Goal: Task Accomplishment & Management: Manage account settings

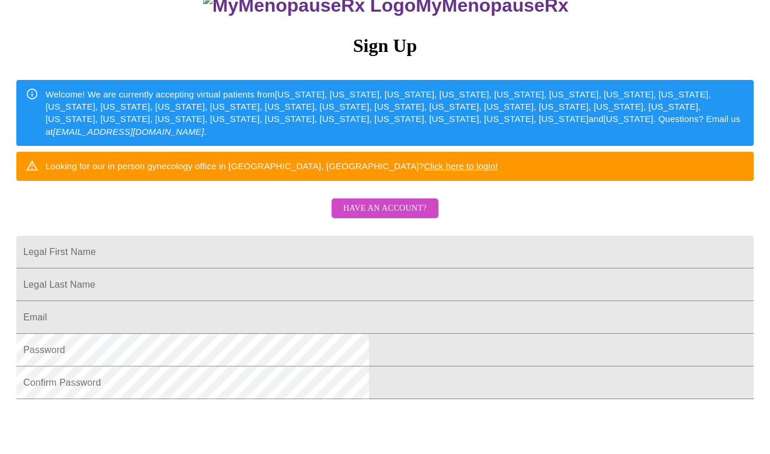
scroll to position [119, 0]
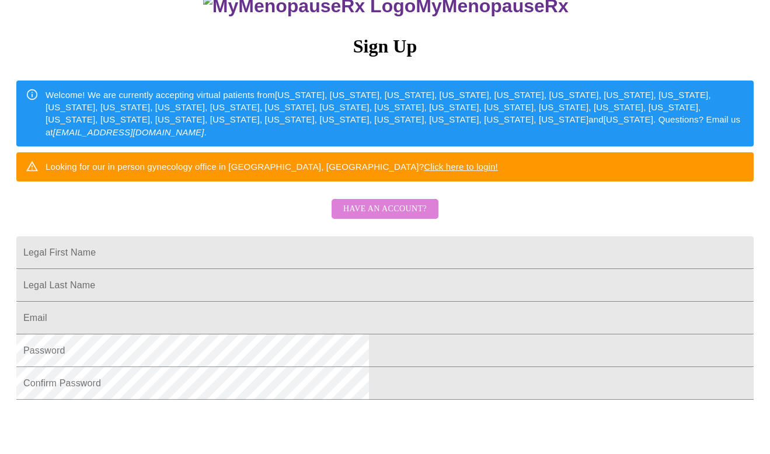
click at [398, 216] on span "Have an account?" at bounding box center [384, 209] width 83 height 15
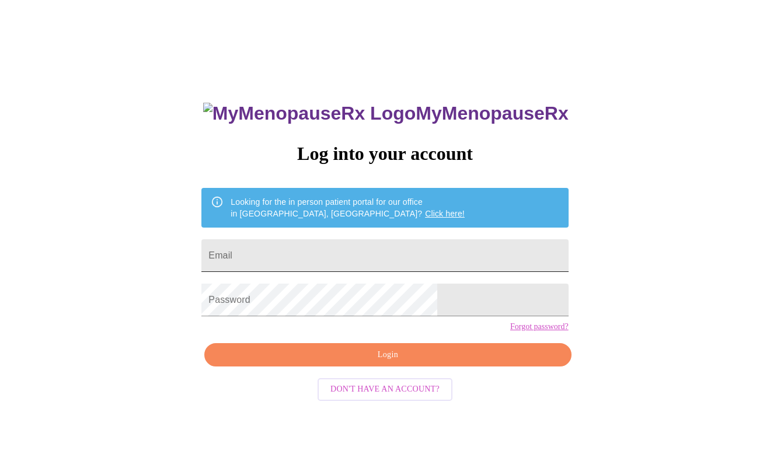
click at [300, 253] on input "Email" at bounding box center [384, 255] width 366 height 33
type input "[EMAIL_ADDRESS][DOMAIN_NAME]"
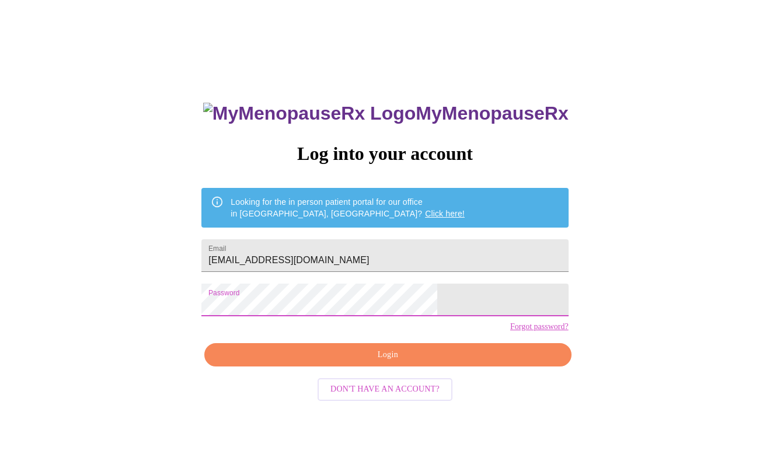
click at [510, 331] on link "Forgot password?" at bounding box center [539, 326] width 58 height 9
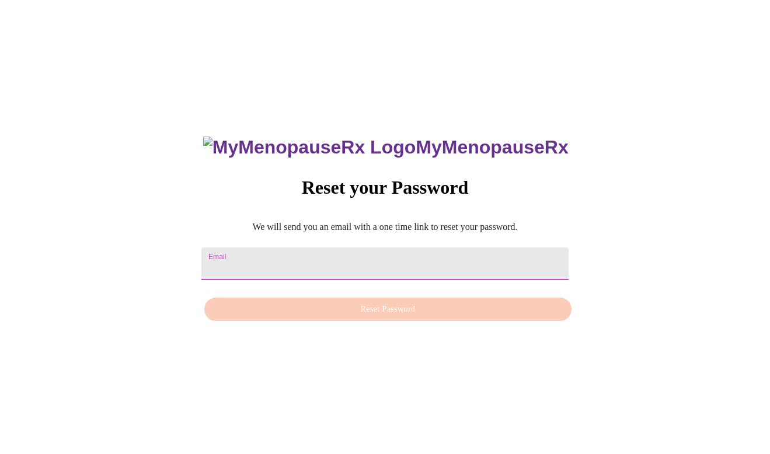
click at [275, 256] on input "Email" at bounding box center [384, 263] width 366 height 33
type input "[EMAIL_ADDRESS][DOMAIN_NAME]"
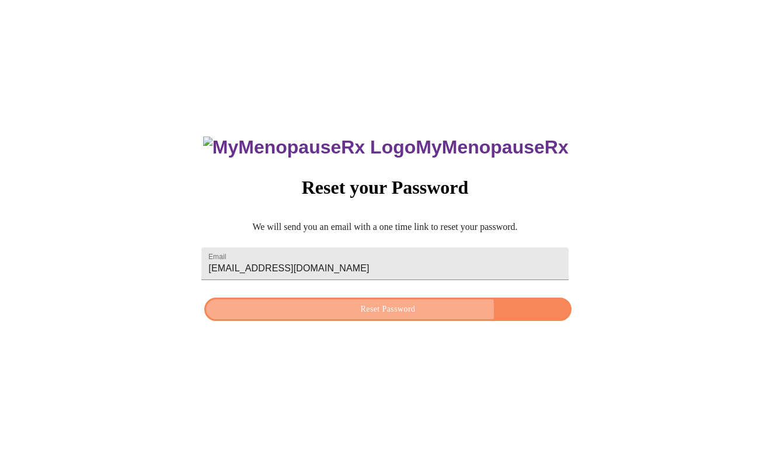
click at [312, 311] on span "Reset Password" at bounding box center [388, 309] width 340 height 15
